Goal: Task Accomplishment & Management: Manage account settings

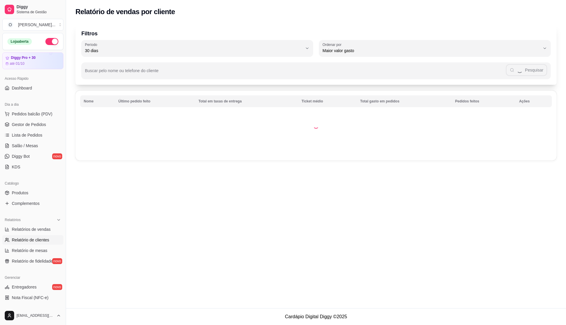
select select "30"
select select "HIGHEST_TOTAL_SPENT_WITH_ORDERS"
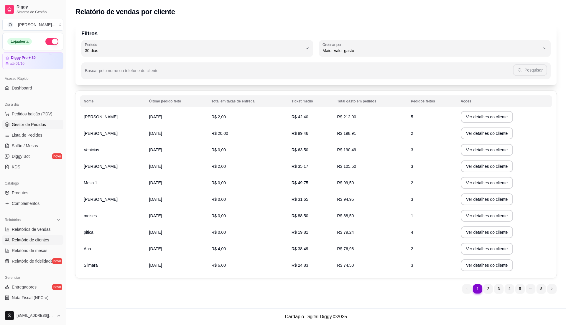
click at [40, 124] on span "Gestor de Pedidos" at bounding box center [29, 125] width 34 height 6
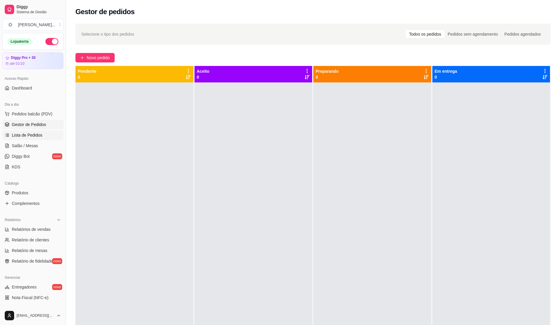
click at [41, 133] on span "Lista de Pedidos" at bounding box center [27, 135] width 31 height 6
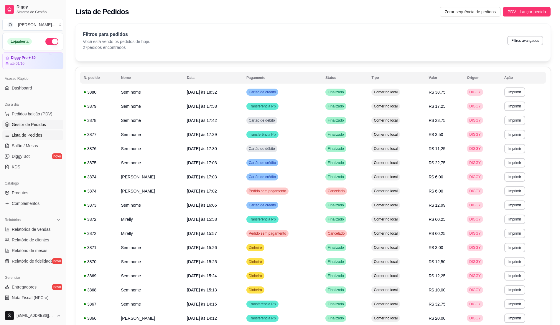
click at [30, 126] on span "Gestor de Pedidos" at bounding box center [29, 125] width 34 height 6
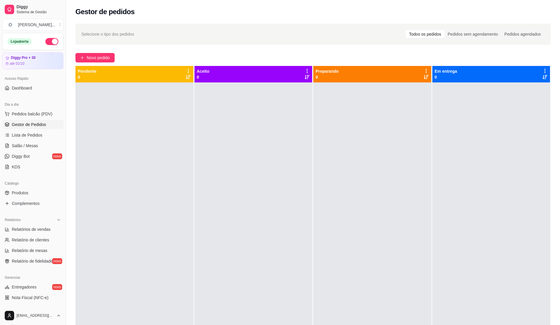
click at [282, 173] on div at bounding box center [253, 244] width 118 height 325
click at [17, 135] on span "Lista de Pedidos" at bounding box center [27, 135] width 31 height 6
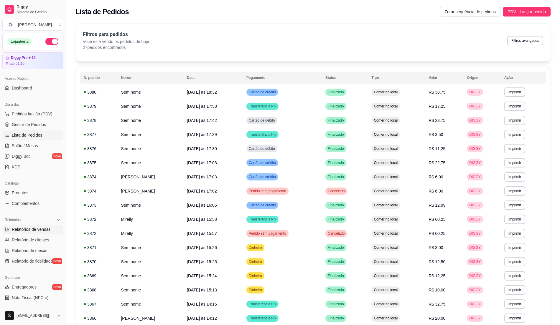
click at [36, 233] on link "Relatórios de vendas" at bounding box center [32, 229] width 61 height 9
select select "ALL"
select select "0"
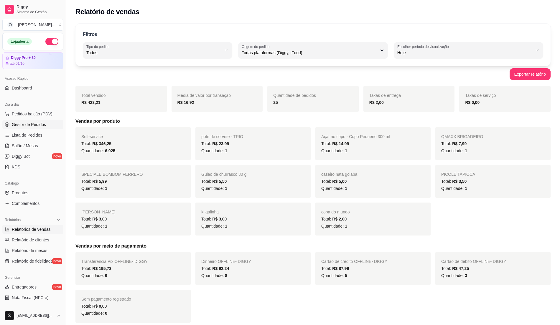
click at [34, 128] on span "Gestor de Pedidos" at bounding box center [29, 125] width 34 height 6
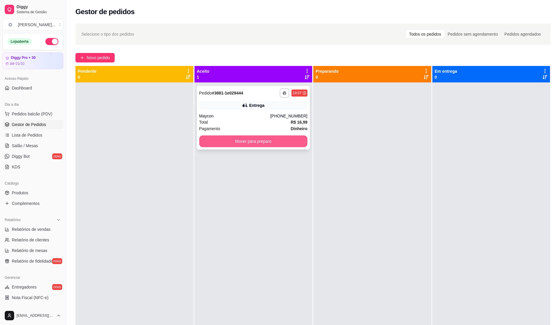
click at [275, 138] on button "Mover para preparo" at bounding box center [253, 142] width 108 height 12
click at [292, 125] on span "R$ 16,99" at bounding box center [298, 122] width 17 height 6
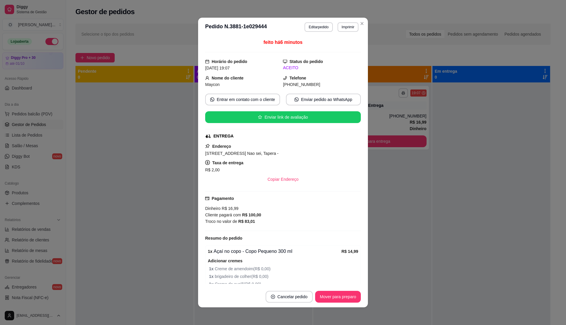
drag, startPoint x: 341, startPoint y: 290, endPoint x: 341, endPoint y: 295, distance: 4.4
click at [341, 292] on footer "Cancelar pedido Mover para preparo" at bounding box center [283, 296] width 170 height 21
click at [341, 295] on button "Mover para preparo" at bounding box center [338, 297] width 46 height 12
click at [341, 295] on div "Mover para preparo" at bounding box center [334, 297] width 54 height 12
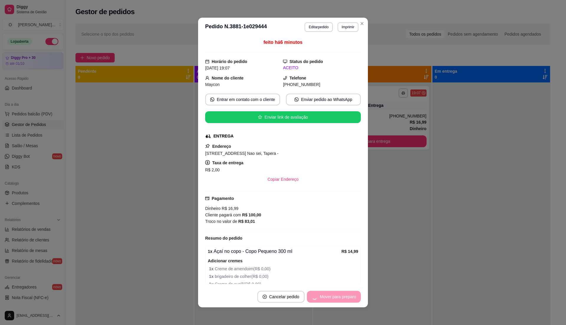
click at [327, 294] on div "Mover para preparo" at bounding box center [334, 297] width 54 height 12
click at [363, 246] on div "feito há 6 minutos Horário do pedido [DATE] 19:07 Status do pedido ACEITO Nome …" at bounding box center [283, 162] width 170 height 250
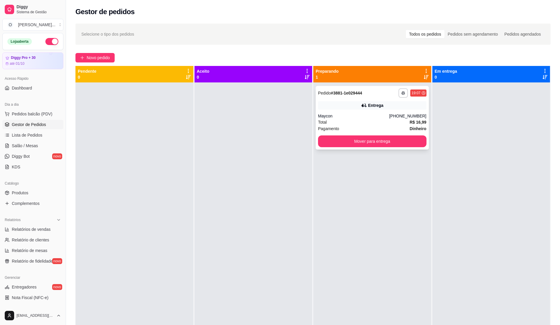
click at [381, 124] on div "Total R$ 16,99" at bounding box center [372, 122] width 108 height 6
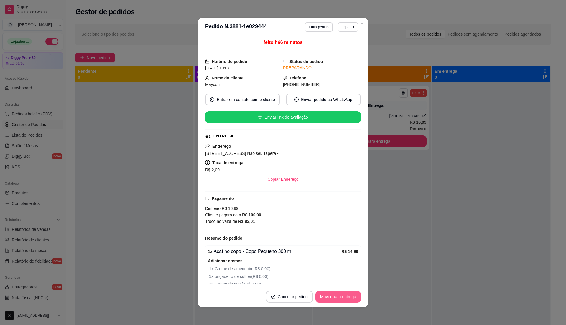
click at [328, 299] on button "Mover para entrega" at bounding box center [337, 297] width 45 height 12
click at [332, 291] on button "Mover para entrega" at bounding box center [337, 297] width 45 height 12
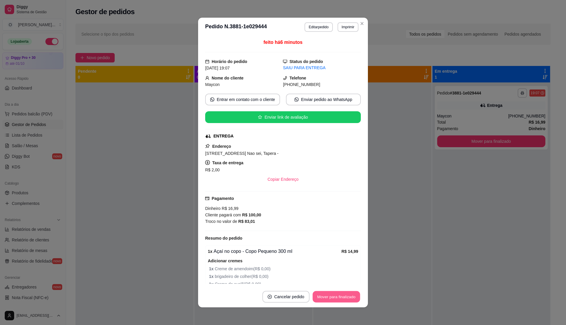
click at [332, 297] on button "Mover para finalizado" at bounding box center [336, 296] width 47 height 11
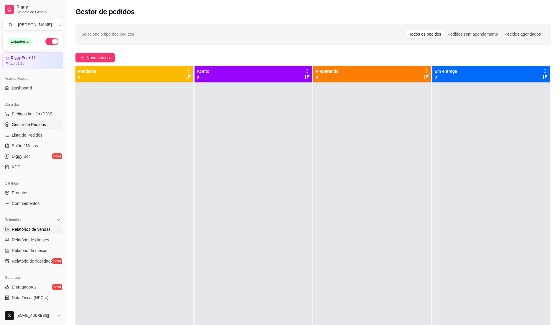
click at [41, 232] on span "Relatórios de vendas" at bounding box center [31, 230] width 39 height 6
select select "ALL"
select select "0"
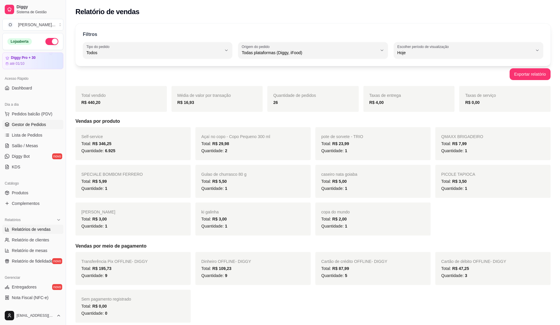
click at [34, 123] on span "Gestor de Pedidos" at bounding box center [29, 125] width 34 height 6
